Goal: Find specific page/section: Find specific page/section

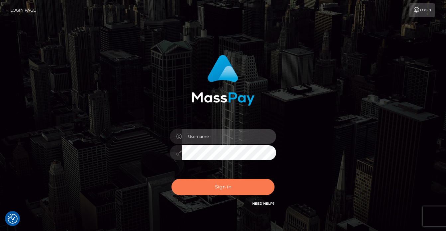
type input "vlad"
click at [225, 190] on button "Sign in" at bounding box center [222, 187] width 103 height 16
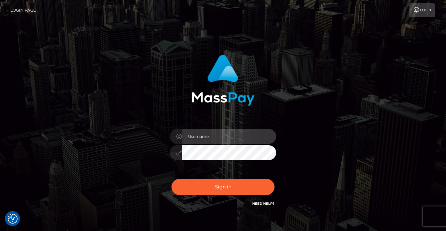
type input "vlad"
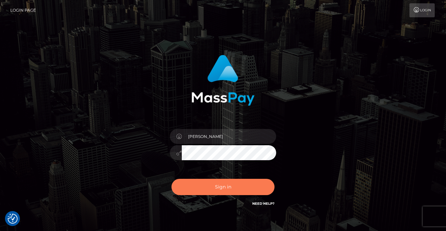
click at [225, 190] on button "Sign in" at bounding box center [222, 187] width 103 height 16
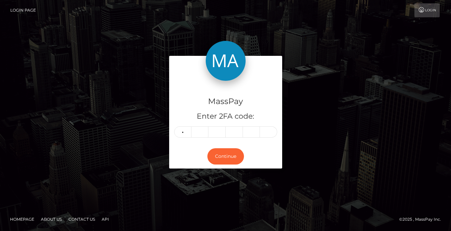
type input "5"
type input "6"
type input "2"
type input "3"
type input "0"
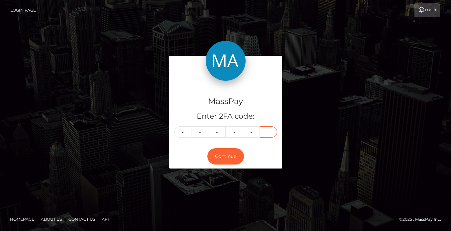
type input "0"
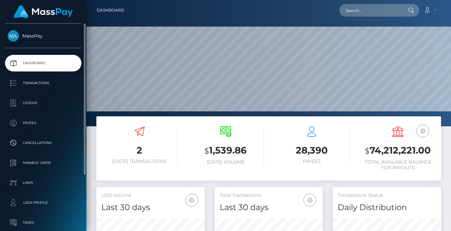
scroll to position [74, 0]
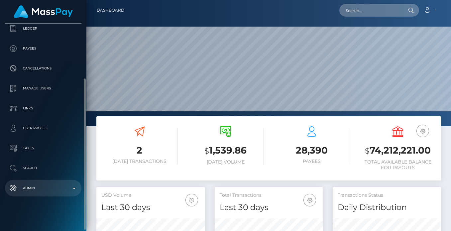
click at [46, 186] on p "Admin" at bounding box center [43, 188] width 71 height 10
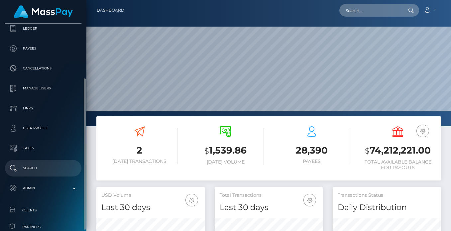
scroll to position [228, 0]
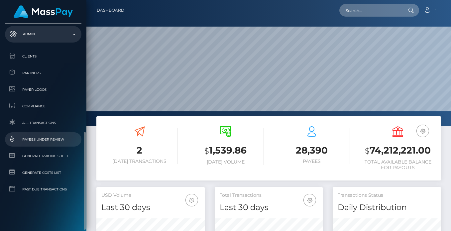
click at [46, 142] on span "Payees under Review" at bounding box center [43, 139] width 71 height 8
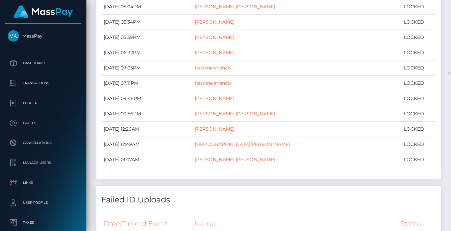
scroll to position [6807, 0]
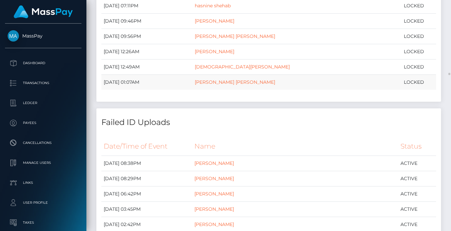
drag, startPoint x: 102, startPoint y: 105, endPoint x: 428, endPoint y: 86, distance: 326.2
copy tbody "February 1, 2024 06:41PM Justin John Aaron Judge LOCKED May 15, 2024 02:18PM TE…"
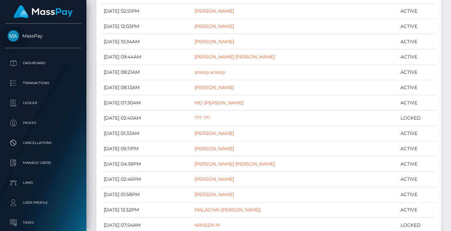
scroll to position [9359, 0]
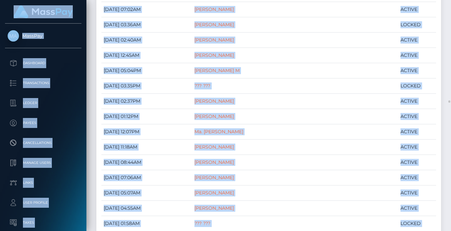
drag, startPoint x: 447, startPoint y: 100, endPoint x: 454, endPoint y: 15, distance: 84.9
click at [450, 15] on html "MassPay Dashboard Transactions Ledger Payees Cancellations Links" at bounding box center [225, 115] width 451 height 231
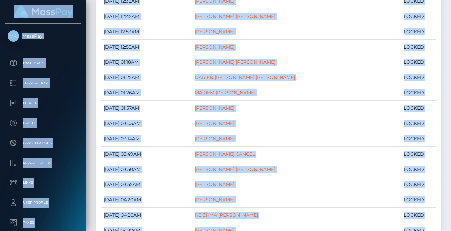
scroll to position [106, 0]
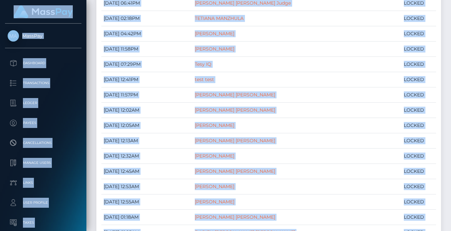
drag, startPoint x: 447, startPoint y: 101, endPoint x: 449, endPoint y: 2, distance: 99.3
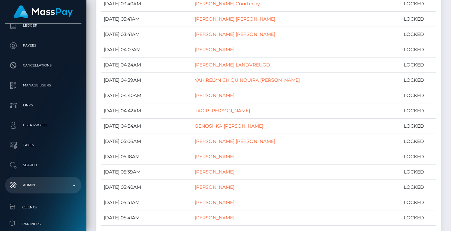
scroll to position [246, 0]
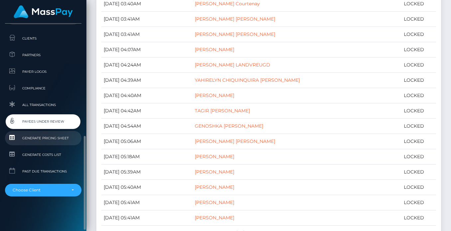
click at [35, 135] on span "Generate Pricing Sheet" at bounding box center [43, 138] width 71 height 8
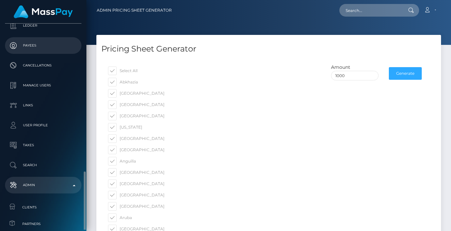
scroll to position [155, 0]
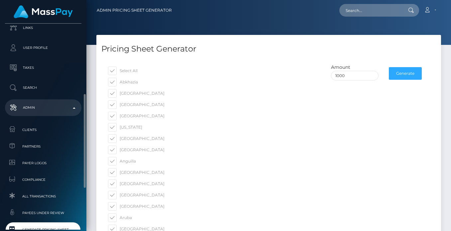
click at [42, 103] on p "Admin" at bounding box center [43, 108] width 71 height 10
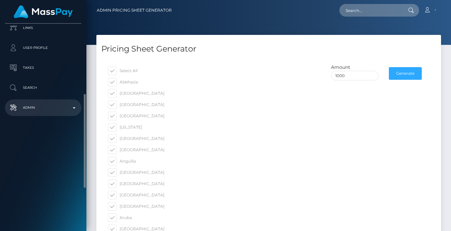
click at [38, 114] on link "Admin" at bounding box center [43, 107] width 76 height 17
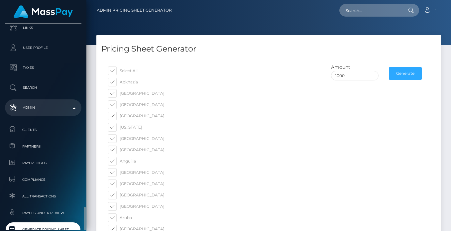
scroll to position [232, 0]
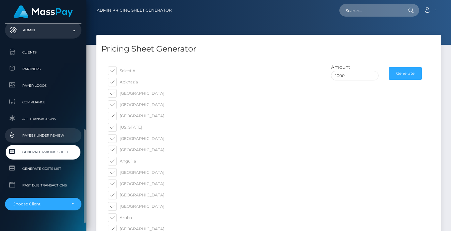
click at [47, 136] on span "Payees under Review" at bounding box center [43, 135] width 71 height 8
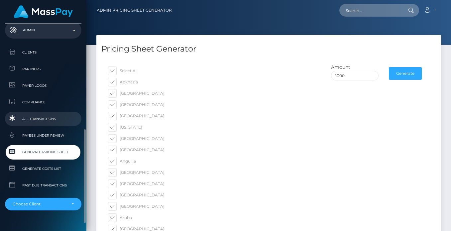
click at [38, 116] on span "All Transactions" at bounding box center [43, 119] width 71 height 8
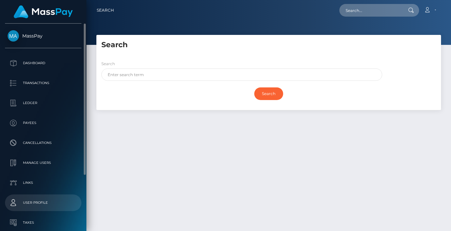
scroll to position [74, 0]
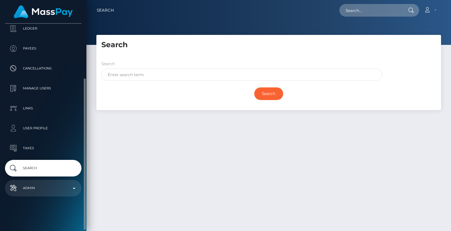
click at [35, 185] on p "Admin" at bounding box center [43, 188] width 71 height 10
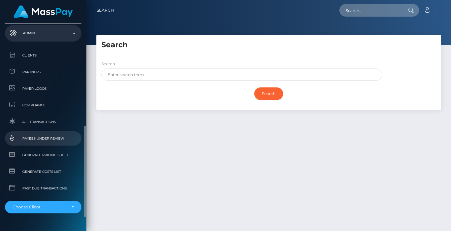
click at [43, 135] on span "Payees under Review" at bounding box center [43, 138] width 71 height 8
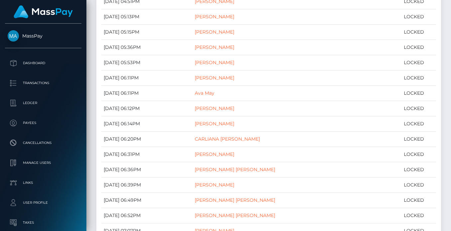
scroll to position [246, 0]
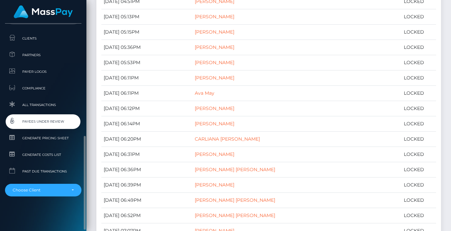
click at [39, 117] on link "Payees under Review" at bounding box center [43, 121] width 76 height 14
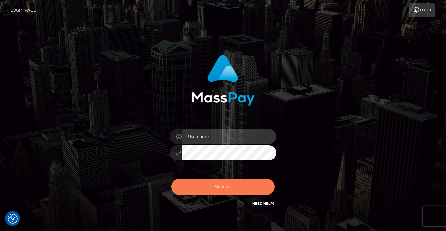
type input "vlad"
click at [207, 187] on button "Sign in" at bounding box center [222, 187] width 103 height 16
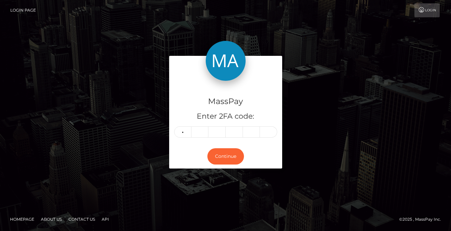
type input "3"
type input "9"
type input "5"
type input "9"
type input "8"
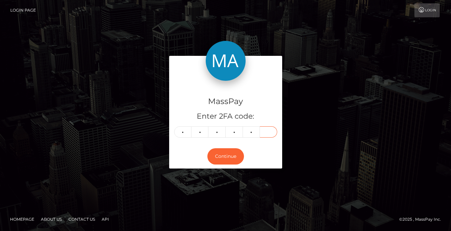
type input "9"
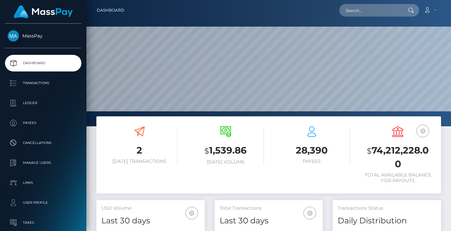
scroll to position [118, 108]
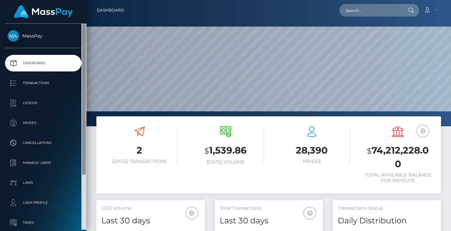
drag, startPoint x: 93, startPoint y: 139, endPoint x: 85, endPoint y: 140, distance: 8.0
click at [93, 139] on div "2 Today Transactions $ 1,539.86 Today Volume 28,390 $" at bounding box center [268, 158] width 354 height 84
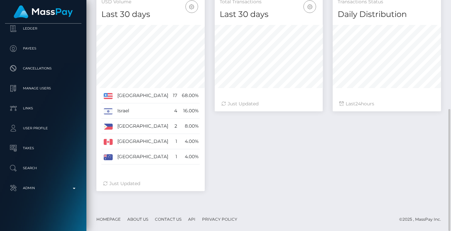
scroll to position [0, 0]
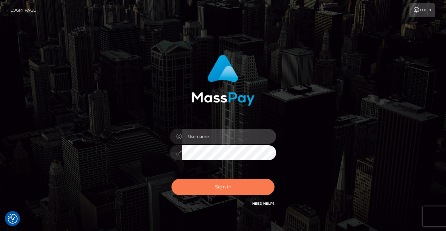
type input "[PERSON_NAME]"
click at [216, 195] on button "Sign in" at bounding box center [222, 187] width 103 height 16
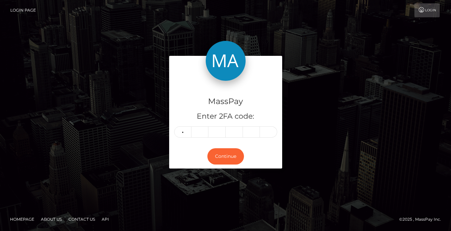
type input "5"
type input "6"
type input "7"
type input "0"
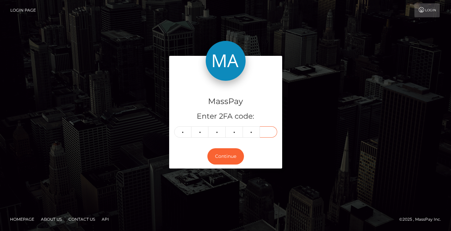
type input "0"
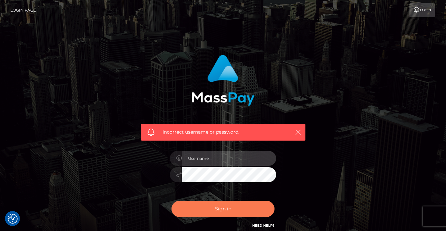
type input "vlad"
click at [230, 210] on button "Sign in" at bounding box center [222, 209] width 103 height 16
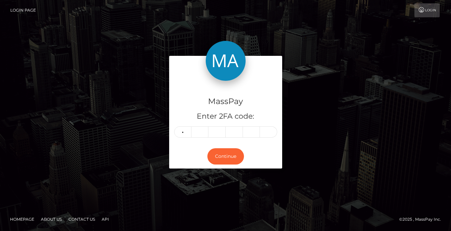
type input "5"
type input "7"
type input "6"
type input "7"
type input "0"
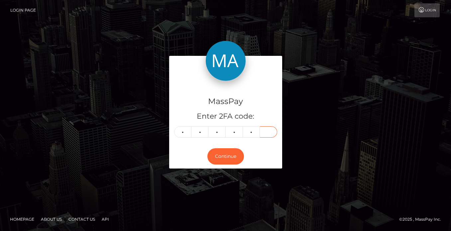
type input "0"
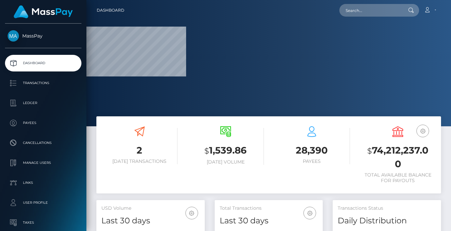
click at [361, 2] on nav "Dashboard Loading... Loading... Account Edit Profile" at bounding box center [268, 10] width 364 height 21
click at [371, 11] on input "text" at bounding box center [370, 10] width 62 height 13
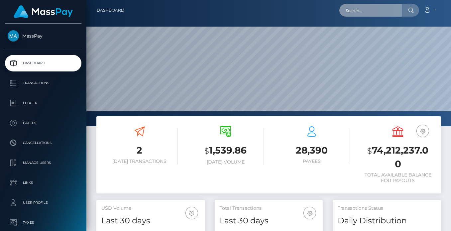
scroll to position [118, 108]
paste input "22bdf7af-0f6c-408b-b390-af10f56f8107"
click at [355, 7] on input "22bdf7af-0f6c-408b-b390-af10f56f8107" at bounding box center [370, 10] width 62 height 13
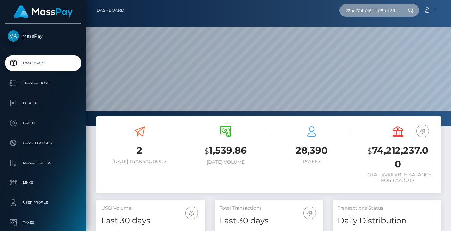
click at [355, 7] on input "22bdf7af-0f6c-408b-b390-af10f56f8107" at bounding box center [370, 10] width 62 height 13
paste input "U8QrYoy4RGKG7AnvMC2_ZA"
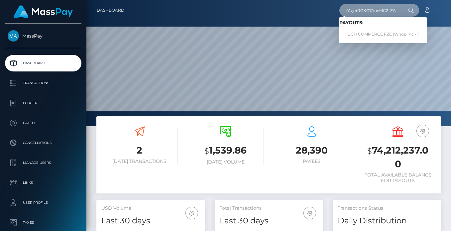
type input "U8QrYoy4RGKG7AnvMC2_ZA"
